Goal: Find specific page/section: Find specific page/section

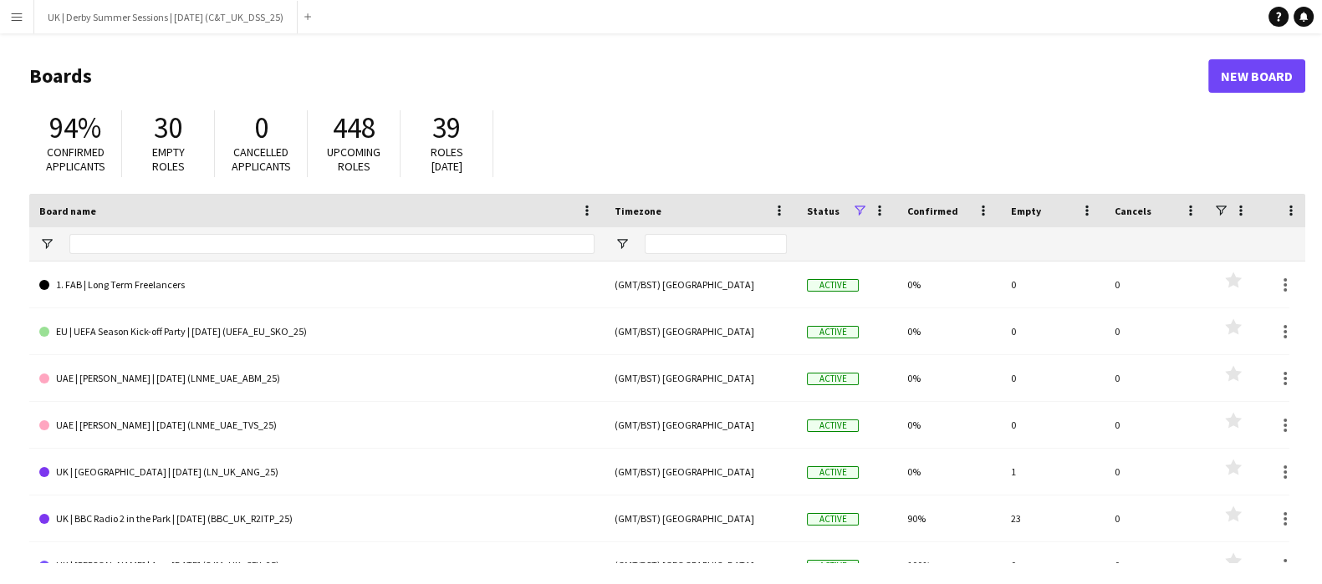
click at [15, 10] on app-icon "Menu" at bounding box center [16, 16] width 13 height 13
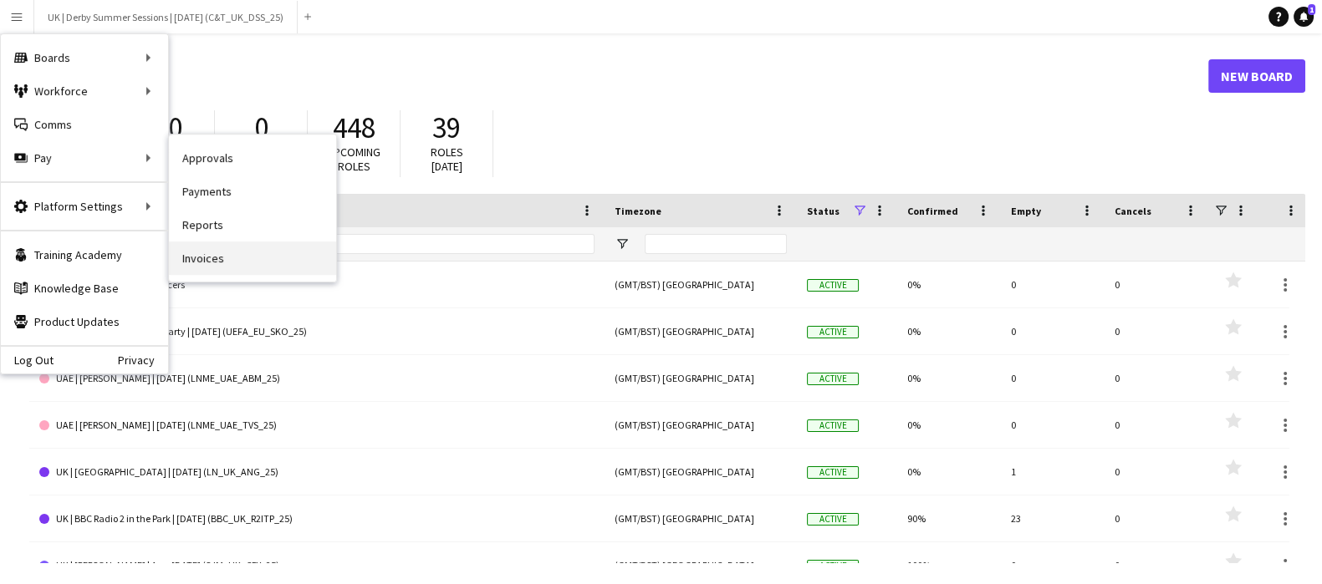
click at [240, 257] on link "Invoices" at bounding box center [252, 258] width 167 height 33
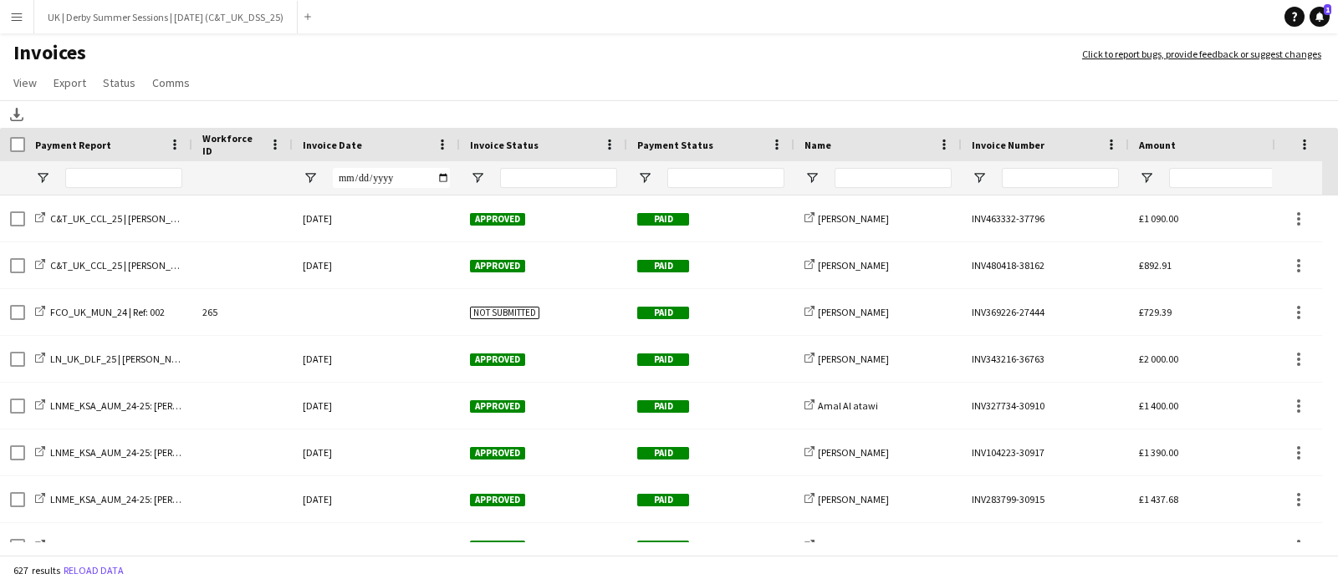
click at [451, 144] on div "Invoice Date" at bounding box center [376, 144] width 167 height 33
click at [446, 144] on span at bounding box center [442, 144] width 15 height 15
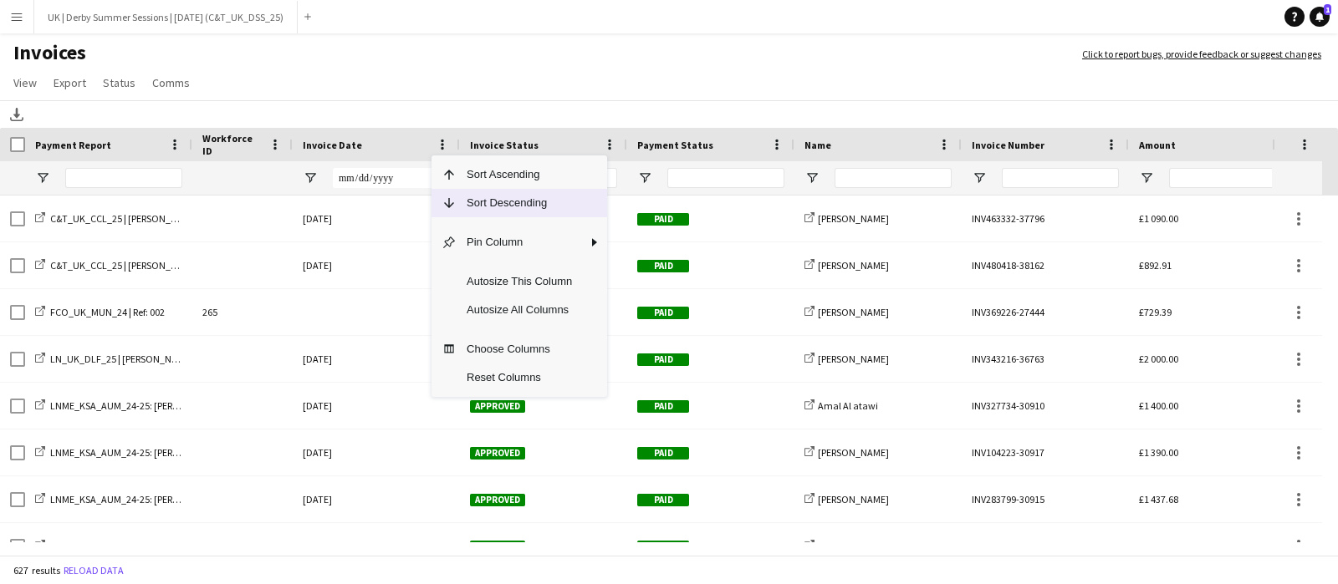
click at [472, 197] on span "Sort Descending" at bounding box center [518, 203] width 125 height 28
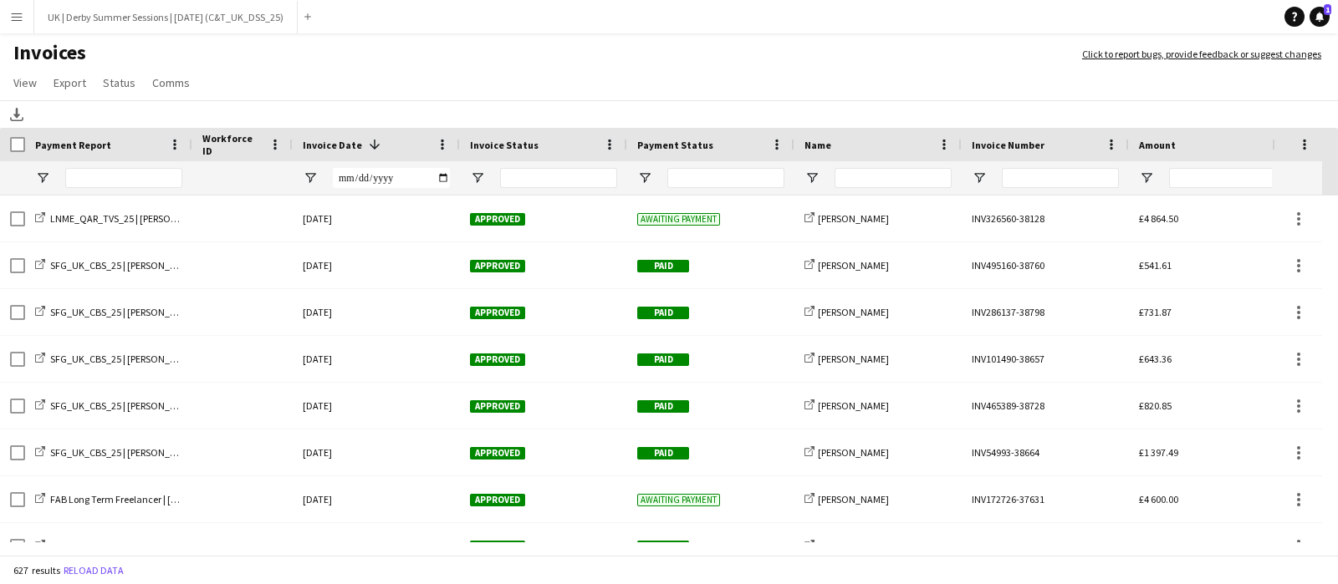
drag, startPoint x: 14, startPoint y: 24, endPoint x: 29, endPoint y: 50, distance: 30.0
click at [14, 23] on button "Menu" at bounding box center [16, 16] width 33 height 33
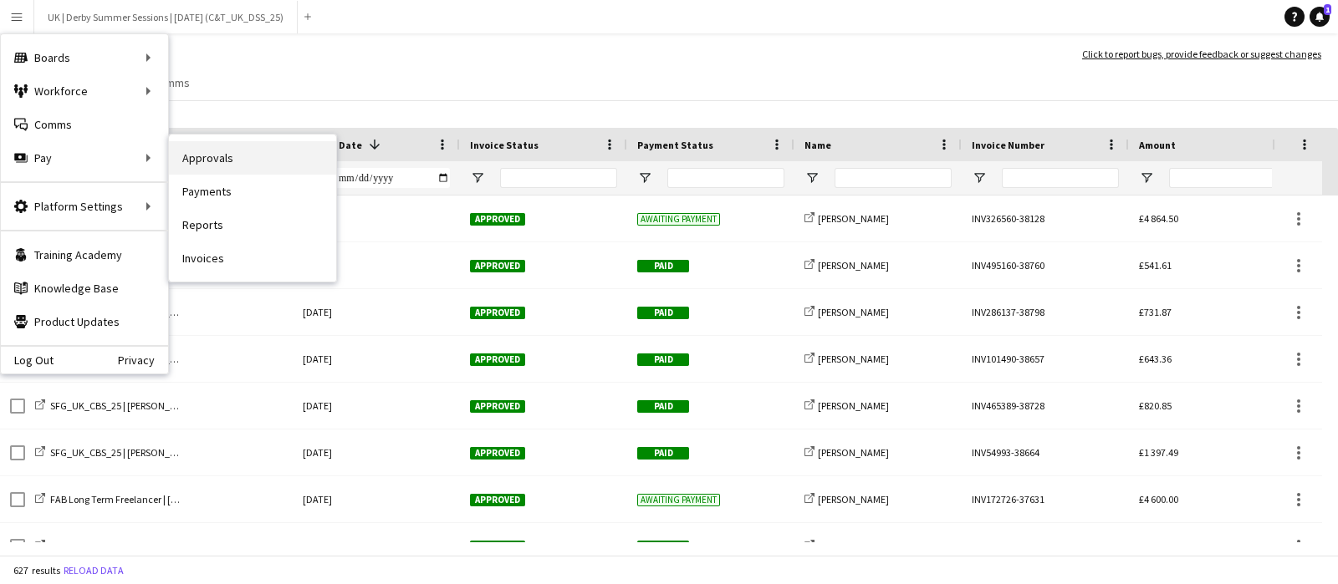
click at [235, 158] on link "Approvals" at bounding box center [252, 157] width 167 height 33
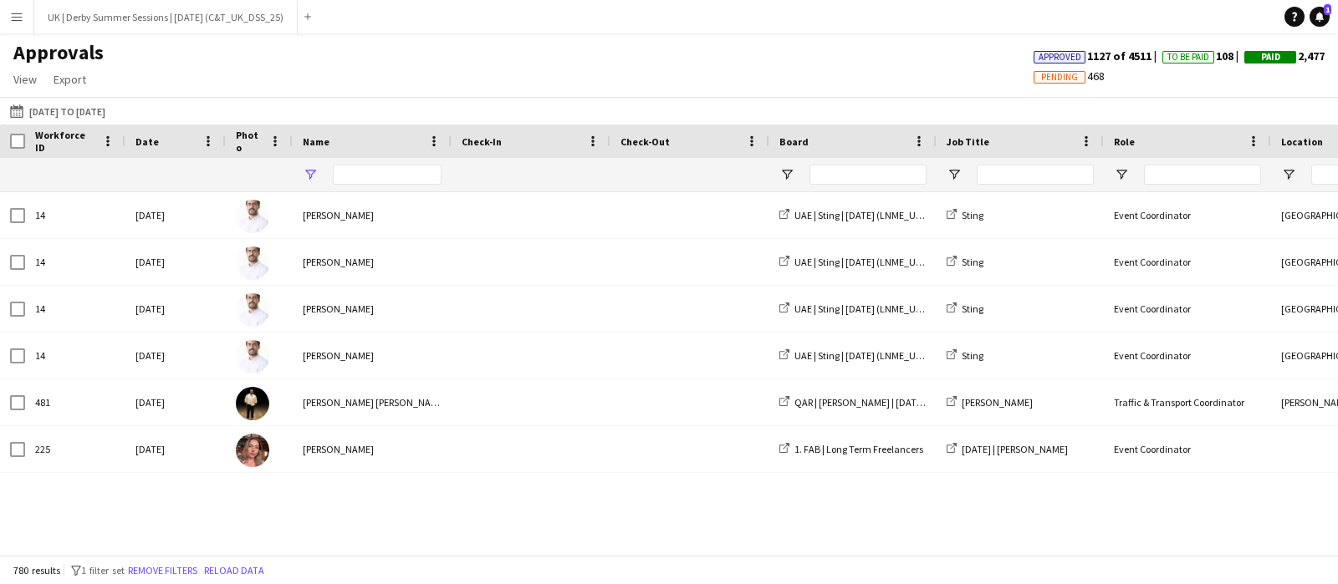
type input "*"
